Goal: Answer question/provide support

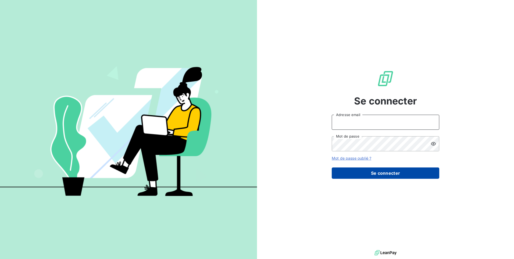
type input "[EMAIL_ADDRESS][DOMAIN_NAME]"
click at [378, 174] on button "Se connecter" at bounding box center [386, 172] width 108 height 11
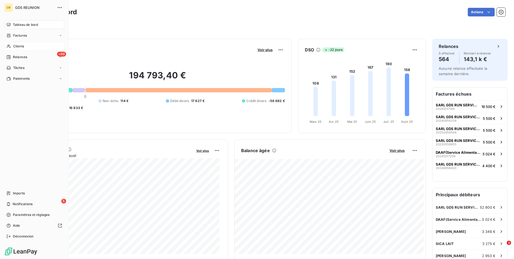
click at [27, 46] on div "Clients" at bounding box center [34, 46] width 60 height 9
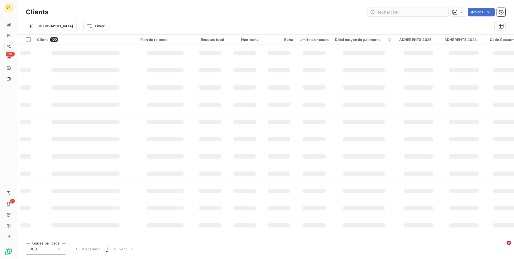
click at [395, 10] on input "text" at bounding box center [408, 12] width 81 height 9
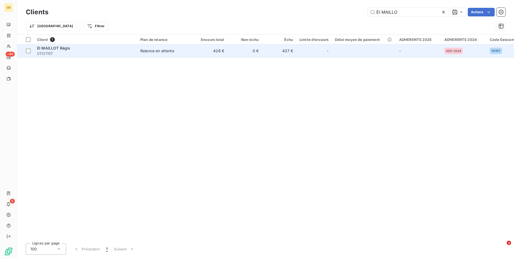
type input "EI MAILLO"
click at [162, 52] on div "Relance en attente" at bounding box center [157, 50] width 34 height 5
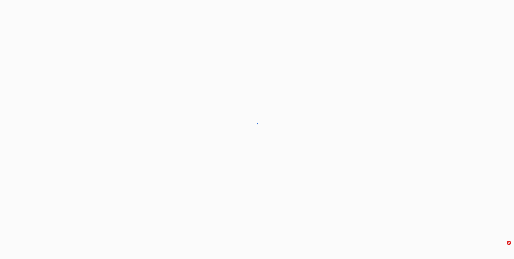
click at [162, 52] on div at bounding box center [257, 129] width 514 height 259
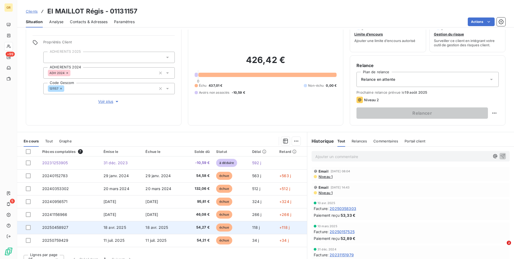
scroll to position [23, 0]
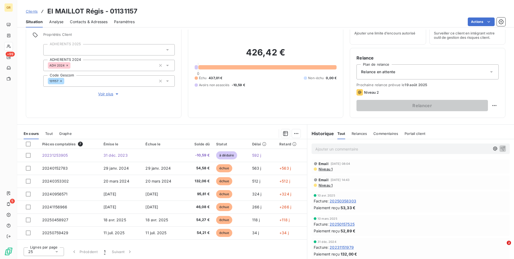
click at [360, 150] on p "Ajouter un commentaire ﻿" at bounding box center [402, 148] width 174 height 7
click at [327, 153] on div "Ajouter un commentaire ﻿" at bounding box center [411, 148] width 198 height 10
click at [328, 148] on p "Ajouter un commentaire ﻿" at bounding box center [402, 148] width 174 height 7
click at [343, 148] on p "Reçu le mail du" at bounding box center [402, 148] width 174 height 6
click at [351, 149] on p "Reçu le mail du" at bounding box center [402, 148] width 174 height 6
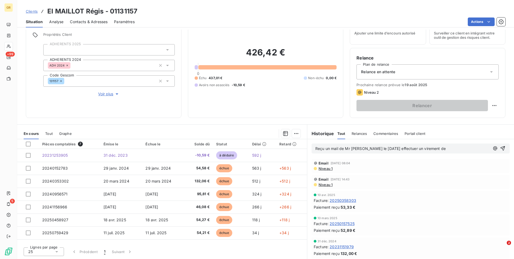
click at [435, 149] on p "Reçu un mail de Mr Maillot le 12/08/25 effectuer un virement de" at bounding box center [402, 148] width 174 height 6
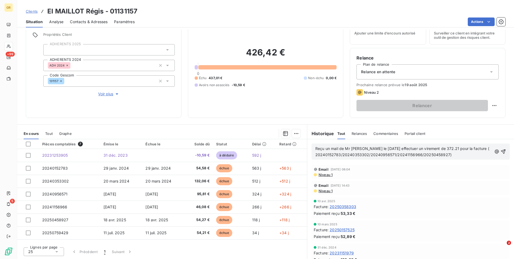
click at [382, 149] on span "Reçu un mail de Mr Maillot le 12/08/25 effectuer un virement de 372.21 pour la …" at bounding box center [402, 151] width 175 height 11
click at [444, 148] on span "Reçu un mail de Mr Maillot le 12/08/25 à effectuer un virement de 372.21 pour l…" at bounding box center [403, 151] width 176 height 11
click at [447, 150] on span "Reçu un mail de Mr Maillot le 12/08/25 à effectuer un virement de 372.21 € pour…" at bounding box center [397, 151] width 165 height 11
click at [446, 157] on p "Reçu un mail de Mr Maillot le 12/08/25 à effectuer un virement de 372.21 € pour…" at bounding box center [403, 151] width 177 height 12
click at [453, 155] on p "Reçu un mail de Mr Maillot le 12/08/25 à effectuer un virement de 372.21 € pour…" at bounding box center [403, 151] width 177 height 12
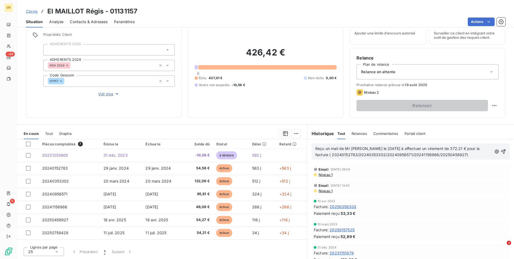
click at [448, 148] on span "Reçu un mail de Mr Maillot le 12/08/25 à effectuer un virement de 372.21 € pour…" at bounding box center [397, 151] width 165 height 11
click at [453, 149] on span "Reçu un mail de Mr Maillot le 12/08/25 à effectuer un virement de 372.21 € le08…" at bounding box center [401, 151] width 173 height 11
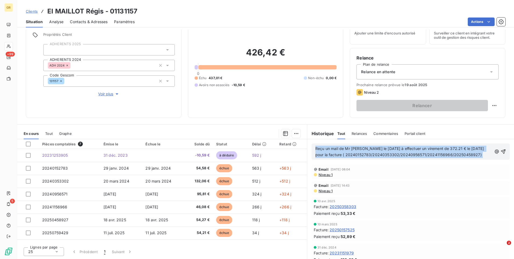
click at [470, 156] on div "Reçu un mail de Mr Maillot le 12/08/25 à effectuer un virement de 372.21 € le 0…" at bounding box center [411, 151] width 198 height 16
click at [469, 154] on p "Reçu un mail de Mr Maillot le 12/08/25 à effectuer un virement de 372.21 € le 0…" at bounding box center [403, 151] width 177 height 12
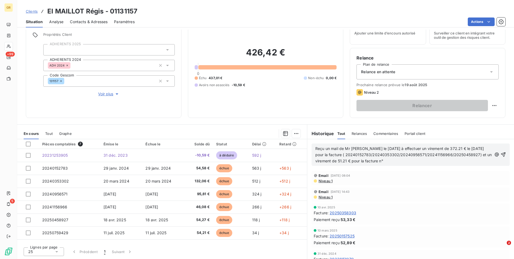
click at [332, 155] on span "Reçu un mail de Mr Maillot le 12/08/25 à effectuer un virement de 372.21 € le 0…" at bounding box center [404, 154] width 178 height 17
click at [390, 158] on p "Reçu un mail de Mr Maillot le 12/08/25 à effectuer un virement de 372.21 € le 0…" at bounding box center [403, 154] width 177 height 19
click at [411, 161] on span "Reçu un mail de Mr Maillot le 12/08/25 à effectuer un virement de 372.21 € le 0…" at bounding box center [402, 154] width 175 height 17
click at [435, 161] on p "Reçu un mail de Mr Maillot le 12/08/25 à effectuer un virement de 372.21 € le 0…" at bounding box center [403, 154] width 177 height 19
click at [392, 182] on div "Niveau 1" at bounding box center [411, 180] width 194 height 4
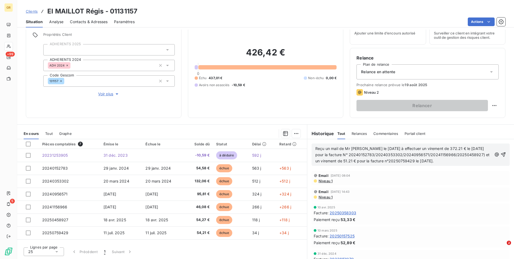
click at [436, 163] on p "Reçu un mail de Mr Maillot le 12/08/25 à effectuer un virement de 372.21 € le 0…" at bounding box center [403, 154] width 177 height 19
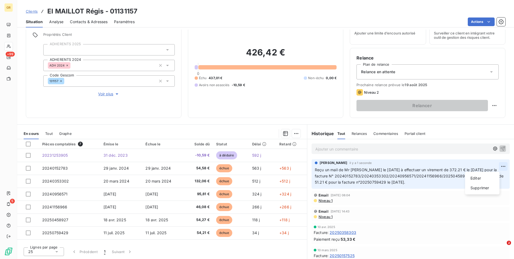
click at [496, 165] on html "GR +99 5 Clients EI MAILLOT Régis - 01131157 Situation Analyse Contacts & Adres…" at bounding box center [257, 129] width 514 height 259
click at [480, 178] on div "Editer" at bounding box center [482, 178] width 30 height 9
click at [339, 181] on span "Reçu un mail de Mr Maillot le 12/08/25 à effectuer un virement de 372.21 € le 0…" at bounding box center [407, 175] width 184 height 17
click at [431, 181] on p "Reçu un mail de Mr Maillot le 12/08/25 à effectuer un virement de 372.21 € le 0…" at bounding box center [407, 176] width 185 height 19
click at [443, 209] on div "Email 31 juil. 2025, 14:43" at bounding box center [411, 211] width 194 height 4
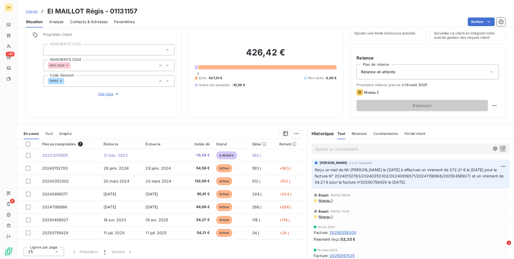
click at [375, 143] on div "Ajouter un commentaire ﻿" at bounding box center [411, 148] width 198 height 10
click at [375, 147] on p "Ajouter un commentaire ﻿" at bounding box center [402, 148] width 174 height 7
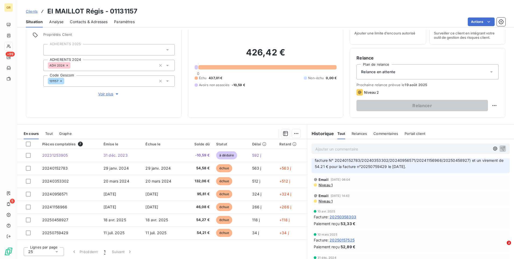
scroll to position [0, 0]
